Goal: Check status: Check status

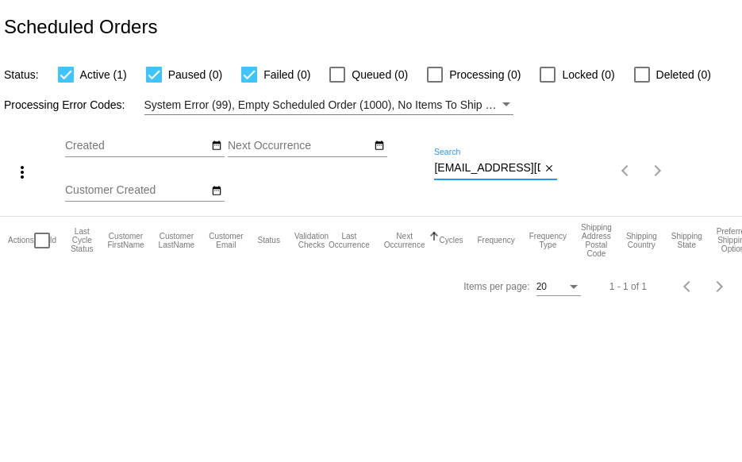
scroll to position [0, 21]
drag, startPoint x: 434, startPoint y: 170, endPoint x: 590, endPoint y: 168, distance: 155.6
click at [586, 168] on div "more_vert Sep Jan Feb Mar [DATE]" at bounding box center [371, 165] width 742 height 101
paste input "TATES05@ao"
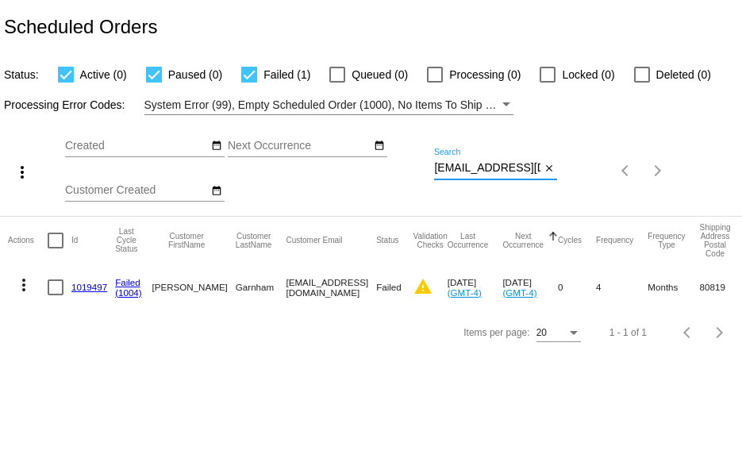
drag, startPoint x: 434, startPoint y: 166, endPoint x: 584, endPoint y: 166, distance: 150.1
click at [584, 166] on div "more_vert Sep Jan Feb Mar [DATE]" at bounding box center [371, 165] width 742 height 101
paste input "[EMAIL_ADDRESS]"
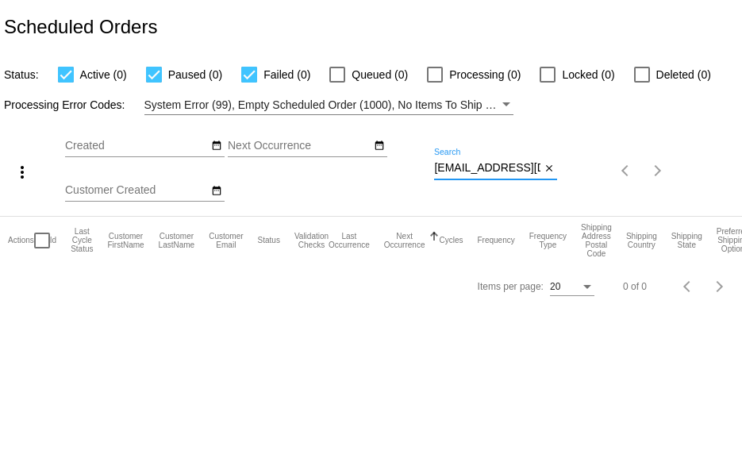
scroll to position [0, 14]
drag, startPoint x: 434, startPoint y: 169, endPoint x: 622, endPoint y: 179, distance: 187.7
click at [607, 180] on div "more_vert Sep Jan Feb Mar [DATE]" at bounding box center [371, 165] width 742 height 101
paste input "Sallyb1947"
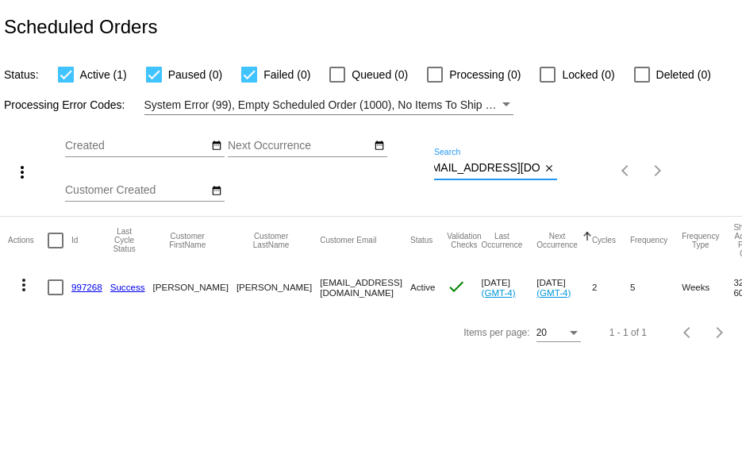
type input "[EMAIL_ADDRESS][DOMAIN_NAME]"
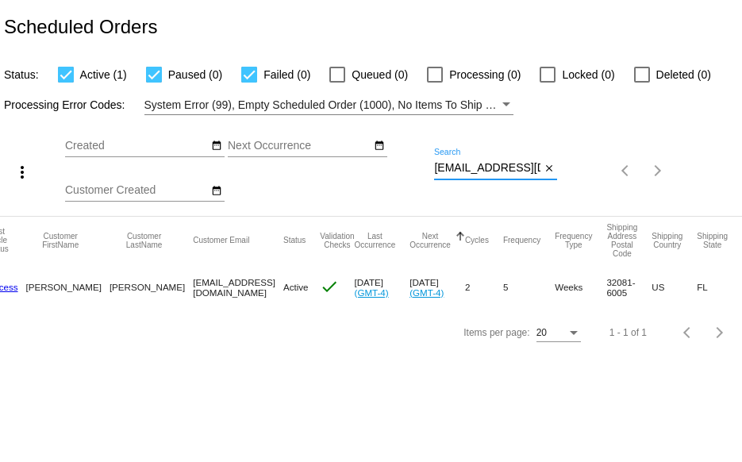
scroll to position [0, 0]
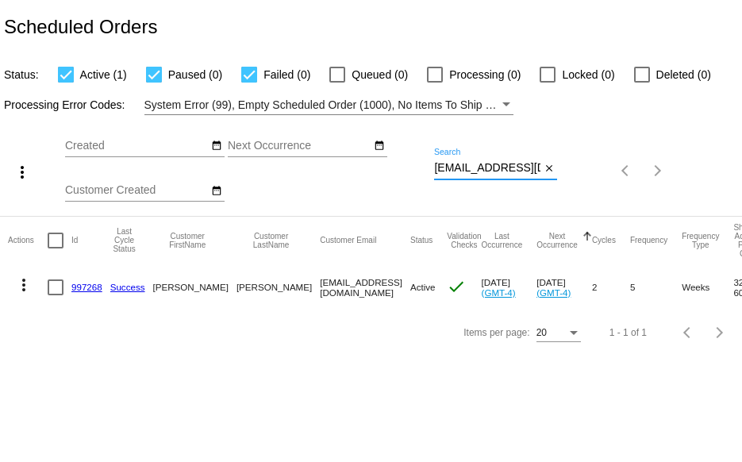
click at [94, 286] on link "997268" at bounding box center [86, 287] width 31 height 10
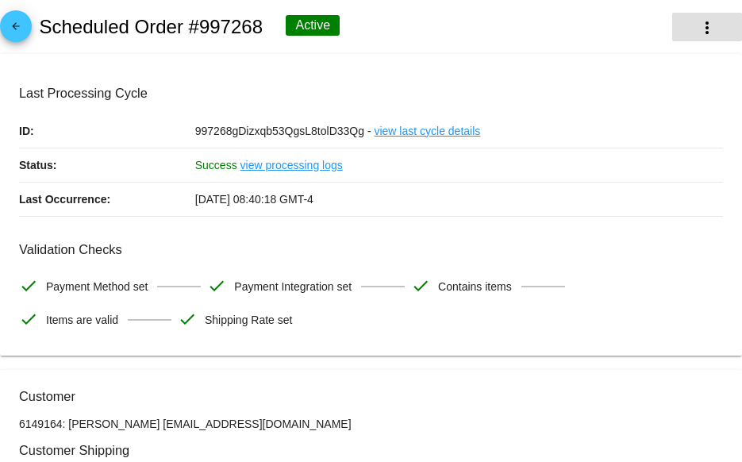
click at [698, 32] on mat-icon "more_vert" at bounding box center [707, 27] width 19 height 19
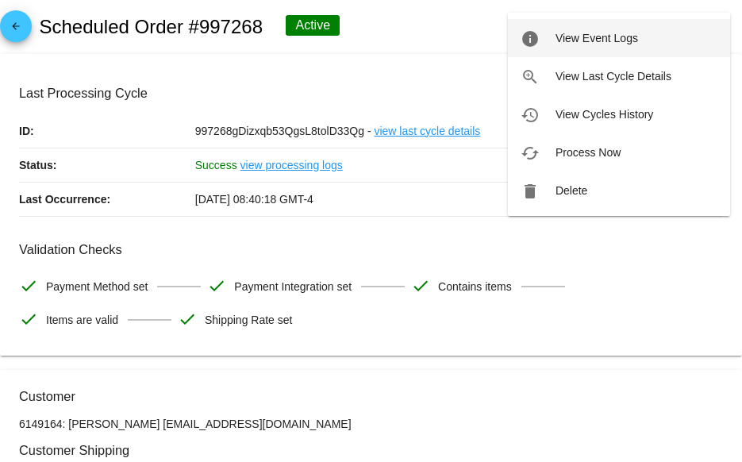
click at [573, 40] on span "View Event Logs" at bounding box center [597, 38] width 83 height 13
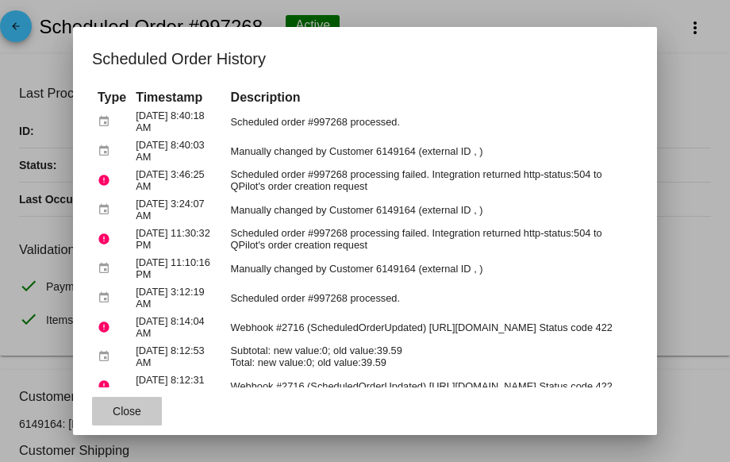
click at [120, 407] on span "Close" at bounding box center [127, 411] width 29 height 13
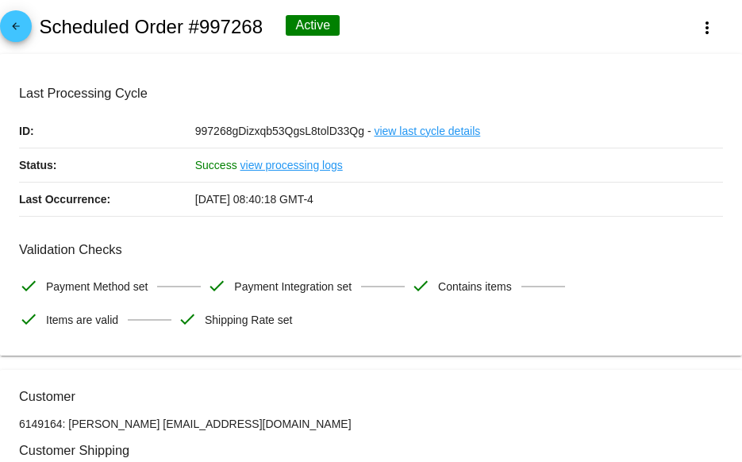
click at [698, 24] on mat-icon "more_vert" at bounding box center [707, 27] width 19 height 19
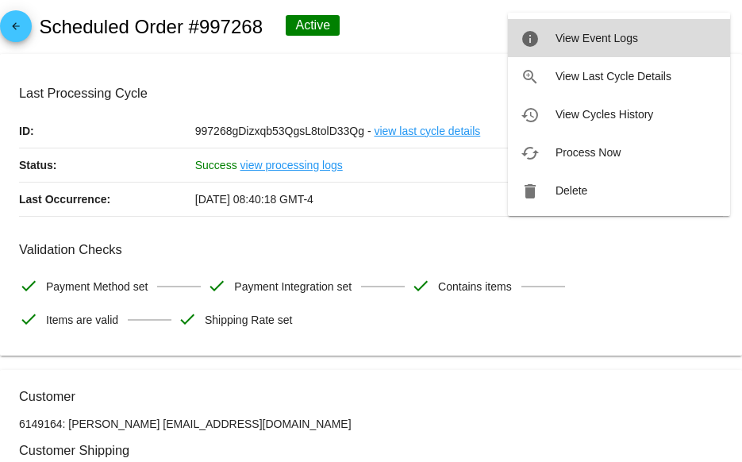
click at [580, 41] on span "View Event Logs" at bounding box center [597, 38] width 83 height 13
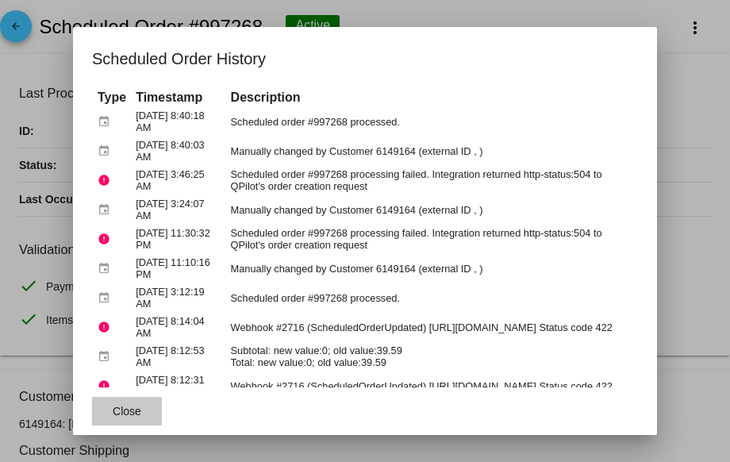
click at [114, 416] on span "Close" at bounding box center [127, 411] width 29 height 13
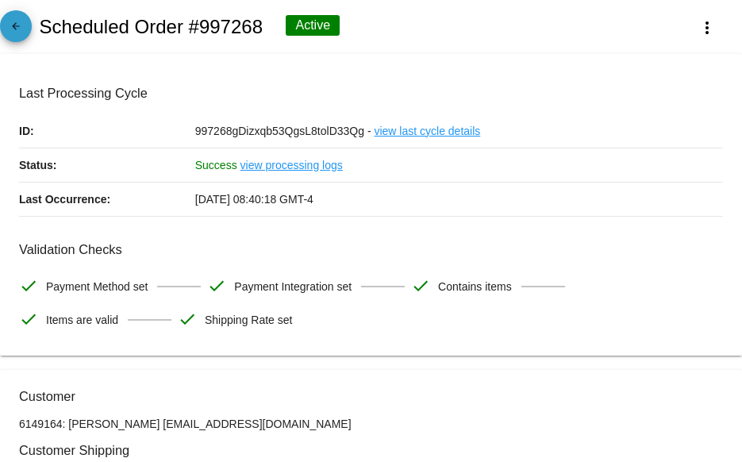
click at [26, 25] on link "arrow_back" at bounding box center [16, 26] width 32 height 32
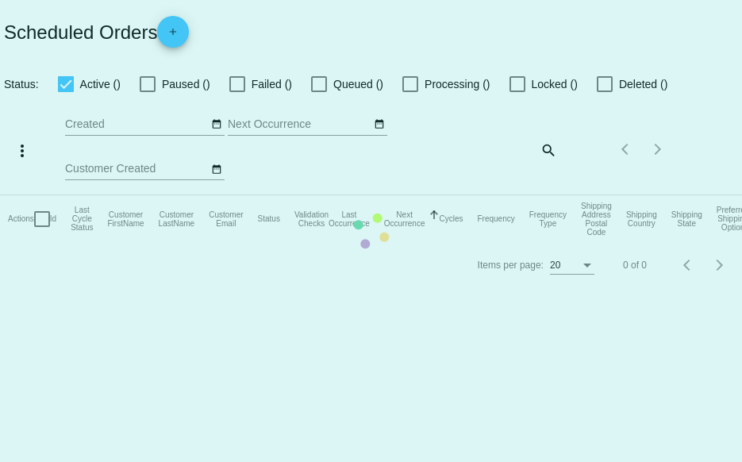
checkbox input "true"
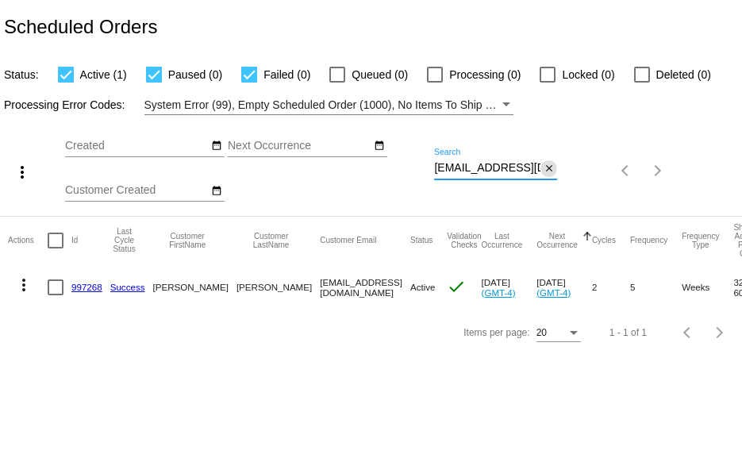
scroll to position [0, 13]
drag, startPoint x: 435, startPoint y: 168, endPoint x: 564, endPoint y: 171, distance: 128.7
click at [562, 169] on div "more_vert Sep Jan Feb Mar [DATE]" at bounding box center [371, 165] width 742 height 101
paste input "[EMAIL_ADDRESS]"
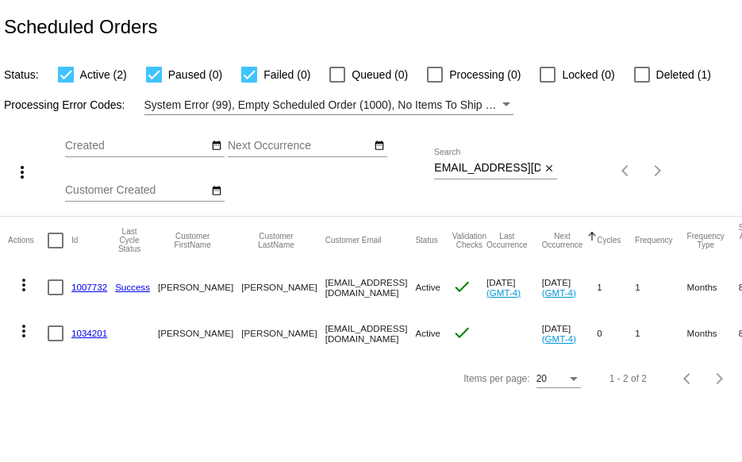
scroll to position [0, 0]
drag, startPoint x: 434, startPoint y: 167, endPoint x: 466, endPoint y: 172, distance: 33.0
click at [466, 172] on div "more_vert Sep Jan Feb Mar [DATE]" at bounding box center [371, 165] width 742 height 101
drag, startPoint x: 435, startPoint y: 168, endPoint x: 599, endPoint y: 170, distance: 164.4
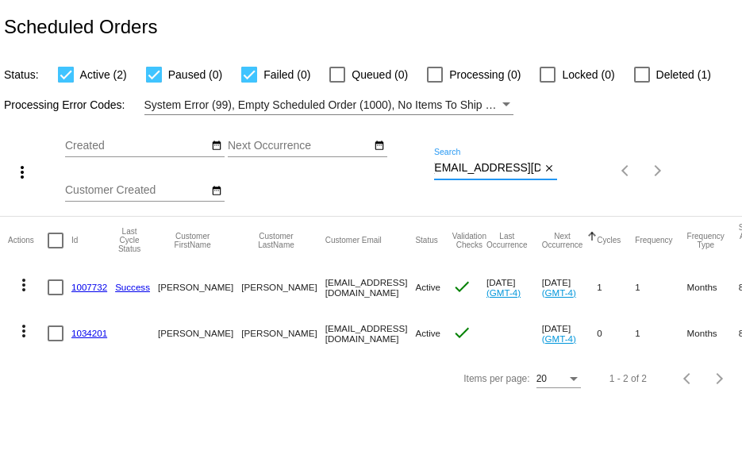
click at [599, 170] on div "more_vert Sep Jan Feb Mar [DATE]" at bounding box center [371, 165] width 742 height 101
paste input "[EMAIL_ADDRESS]"
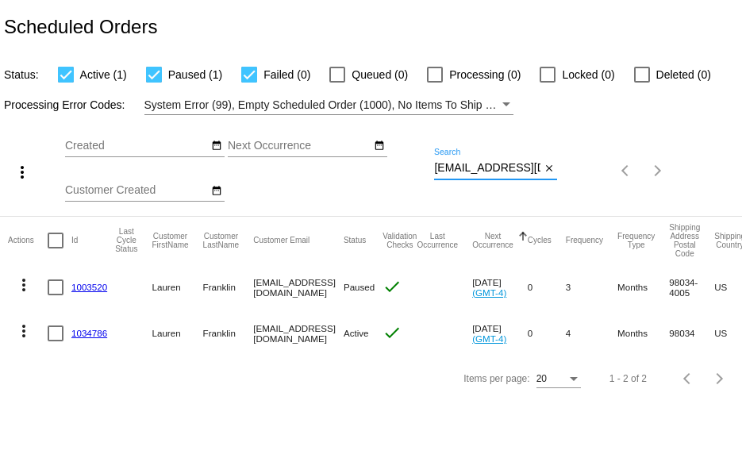
type input "[EMAIL_ADDRESS][DOMAIN_NAME]"
click at [89, 286] on link "1003520" at bounding box center [89, 287] width 36 height 10
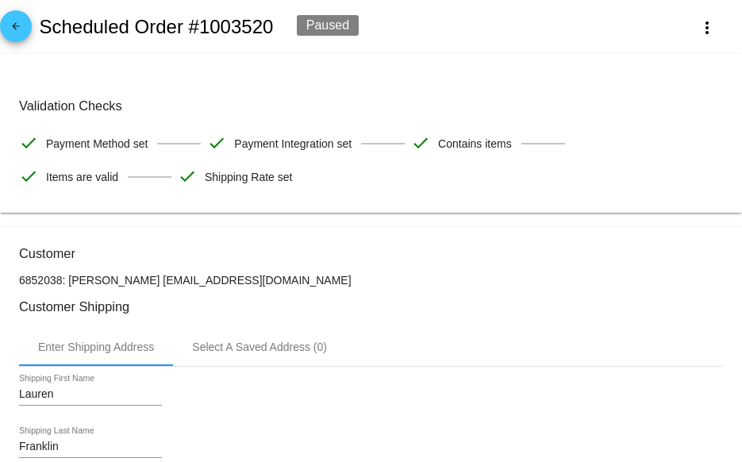
click at [13, 31] on mat-icon "arrow_back" at bounding box center [15, 30] width 19 height 19
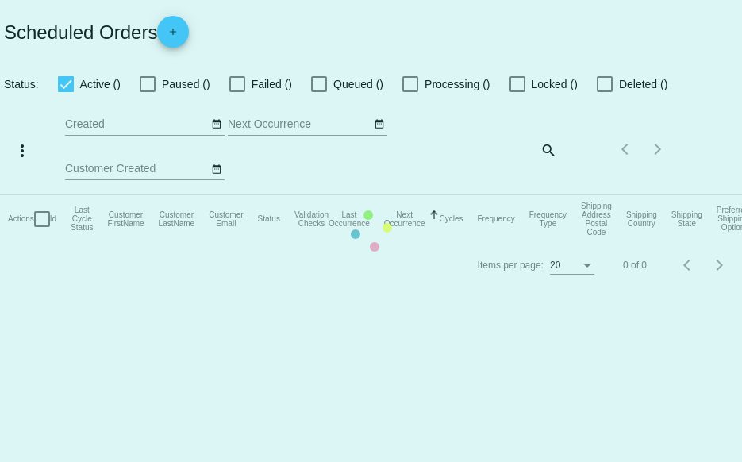
checkbox input "true"
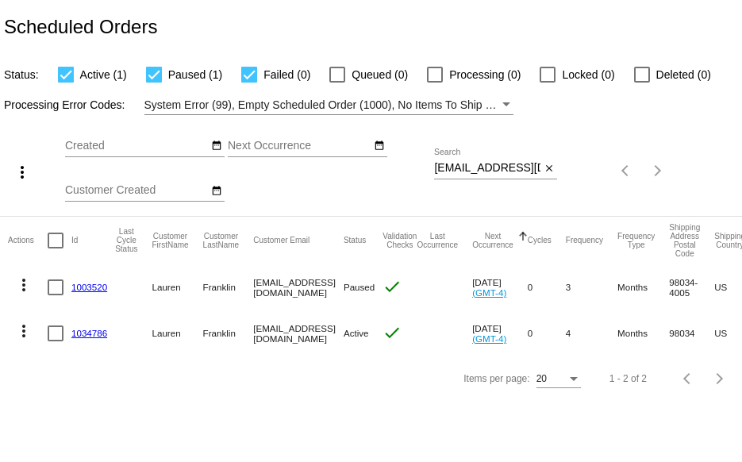
click at [81, 332] on link "1034786" at bounding box center [89, 333] width 36 height 10
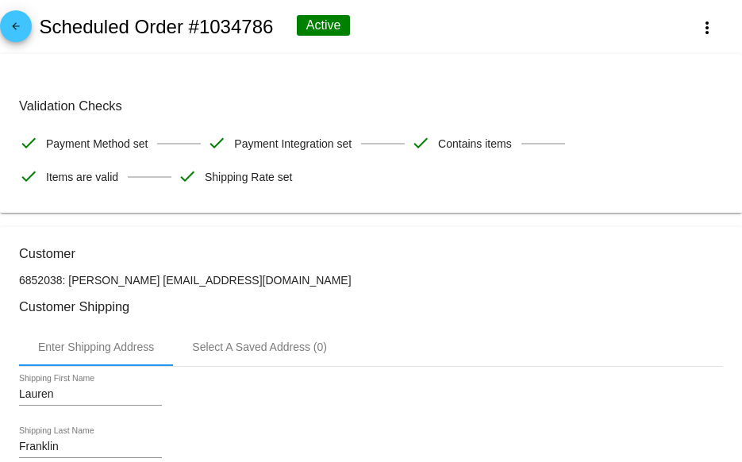
click at [25, 21] on mat-icon "arrow_back" at bounding box center [15, 30] width 19 height 19
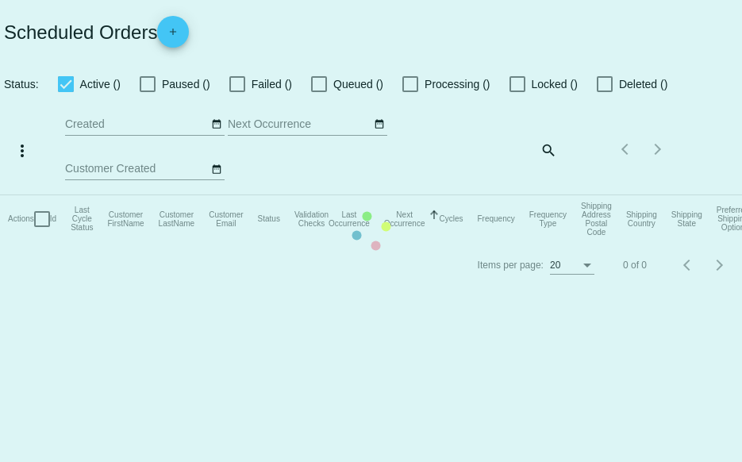
checkbox input "true"
